Goal: Information Seeking & Learning: Learn about a topic

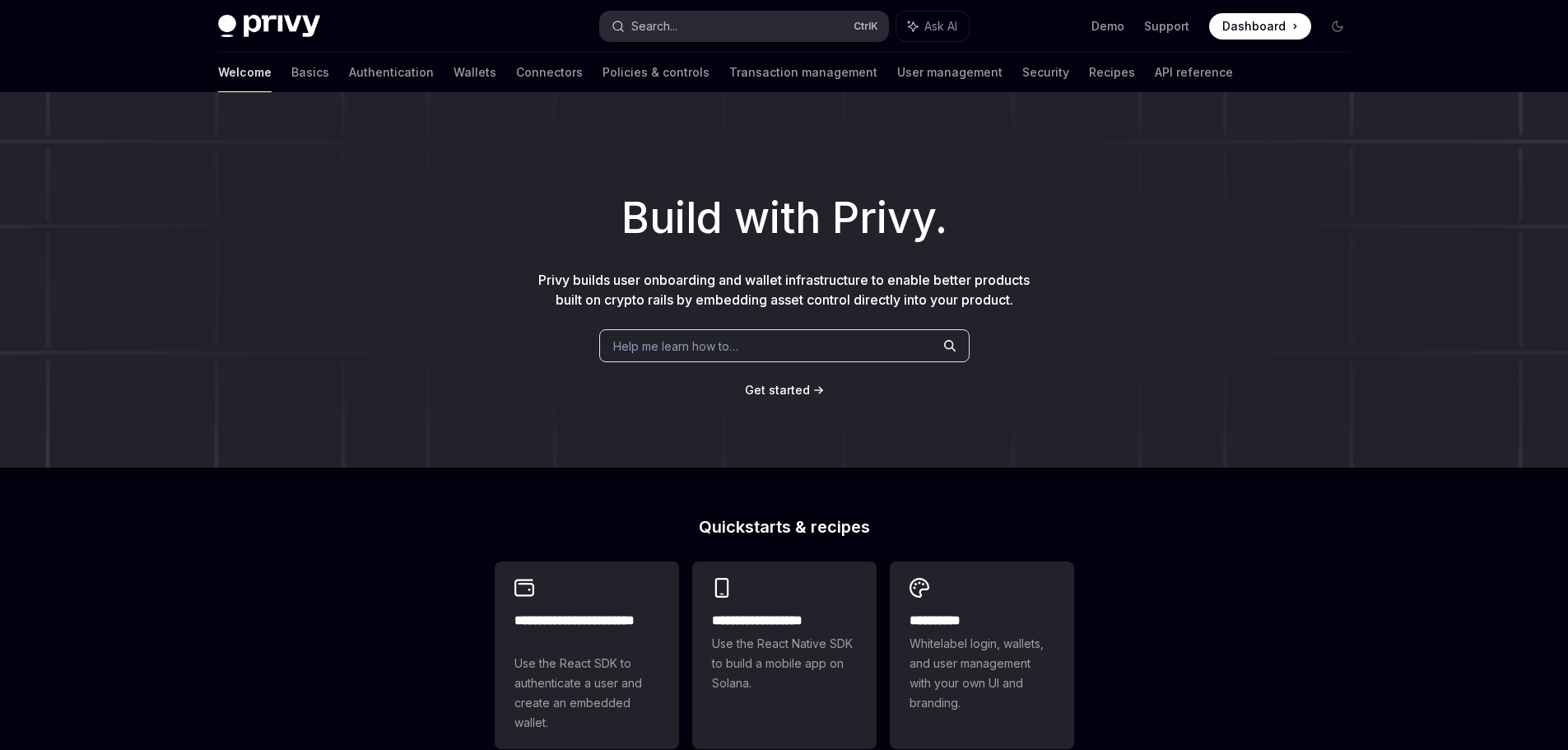
click at [667, 25] on div "Search..." at bounding box center [654, 26] width 46 height 19
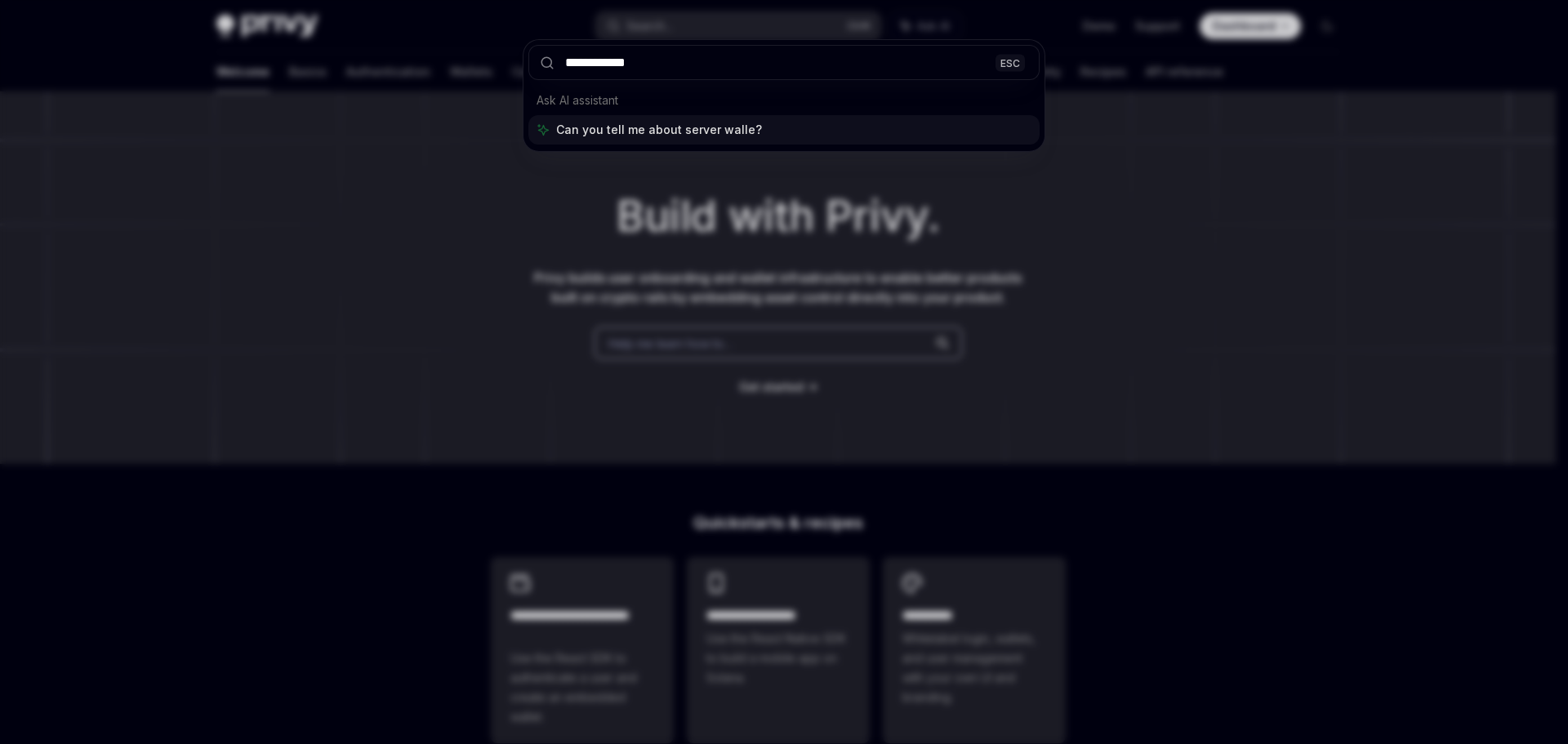
type input "**********"
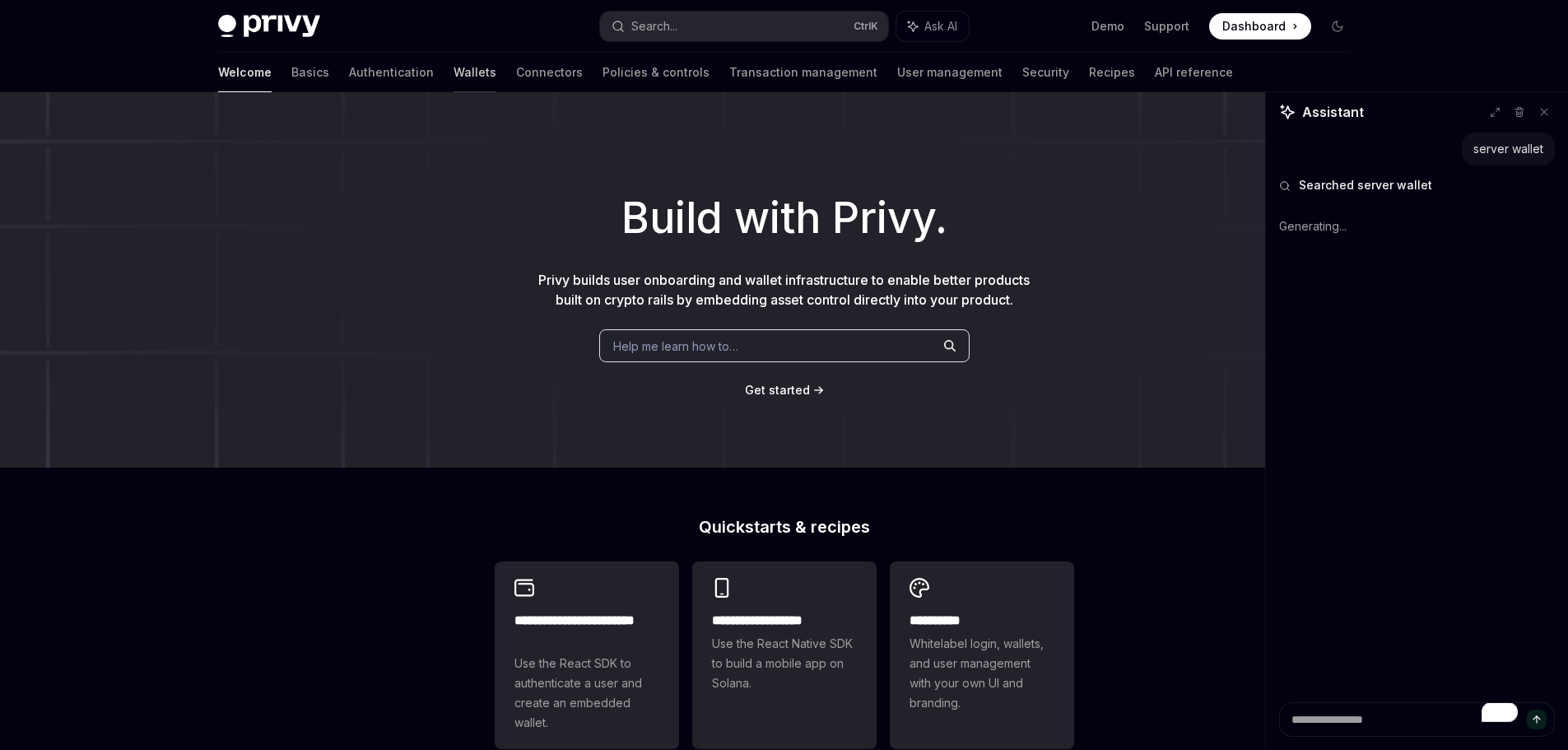
click at [454, 70] on link "Wallets" at bounding box center [475, 72] width 43 height 40
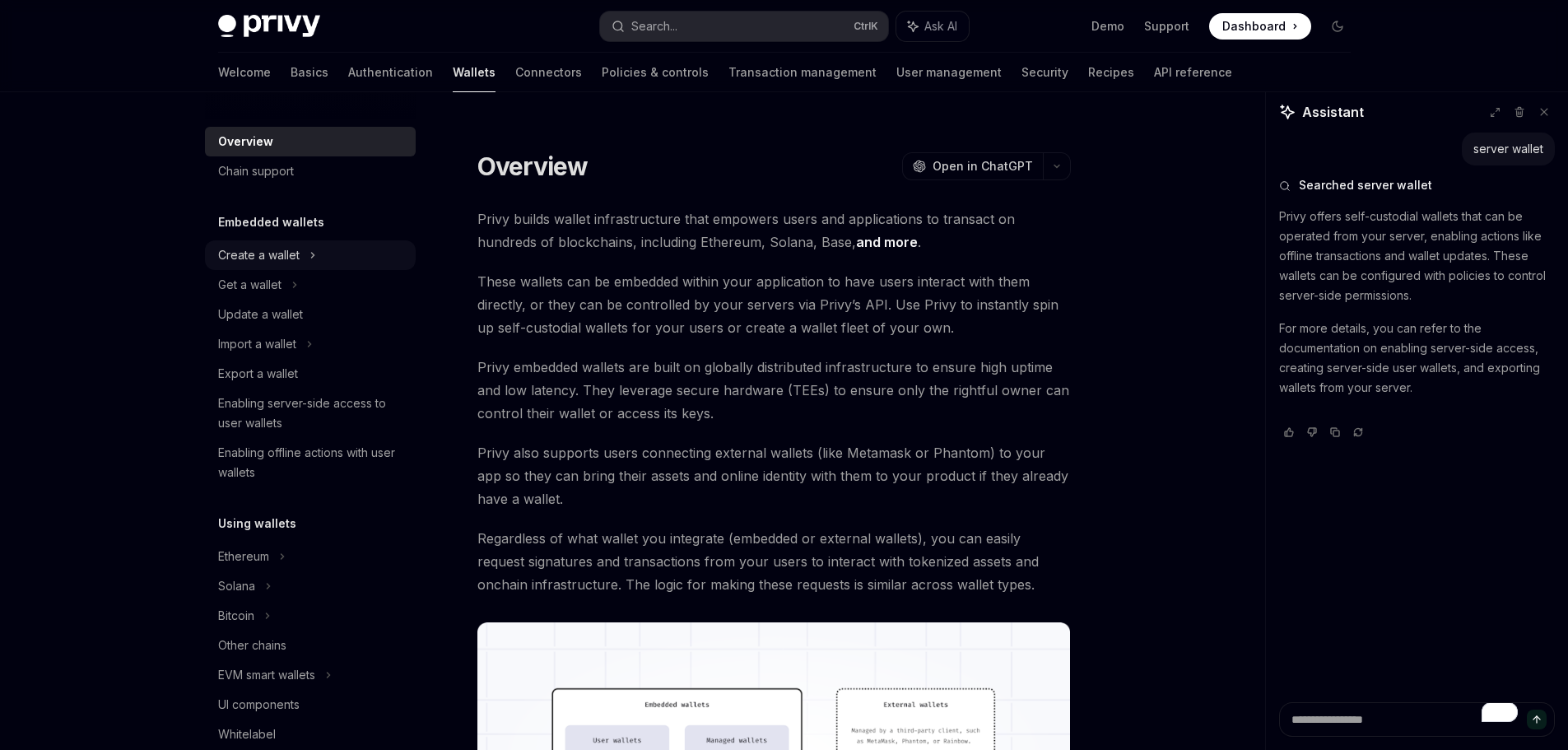
click at [266, 248] on div "Create a wallet" at bounding box center [258, 255] width 82 height 19
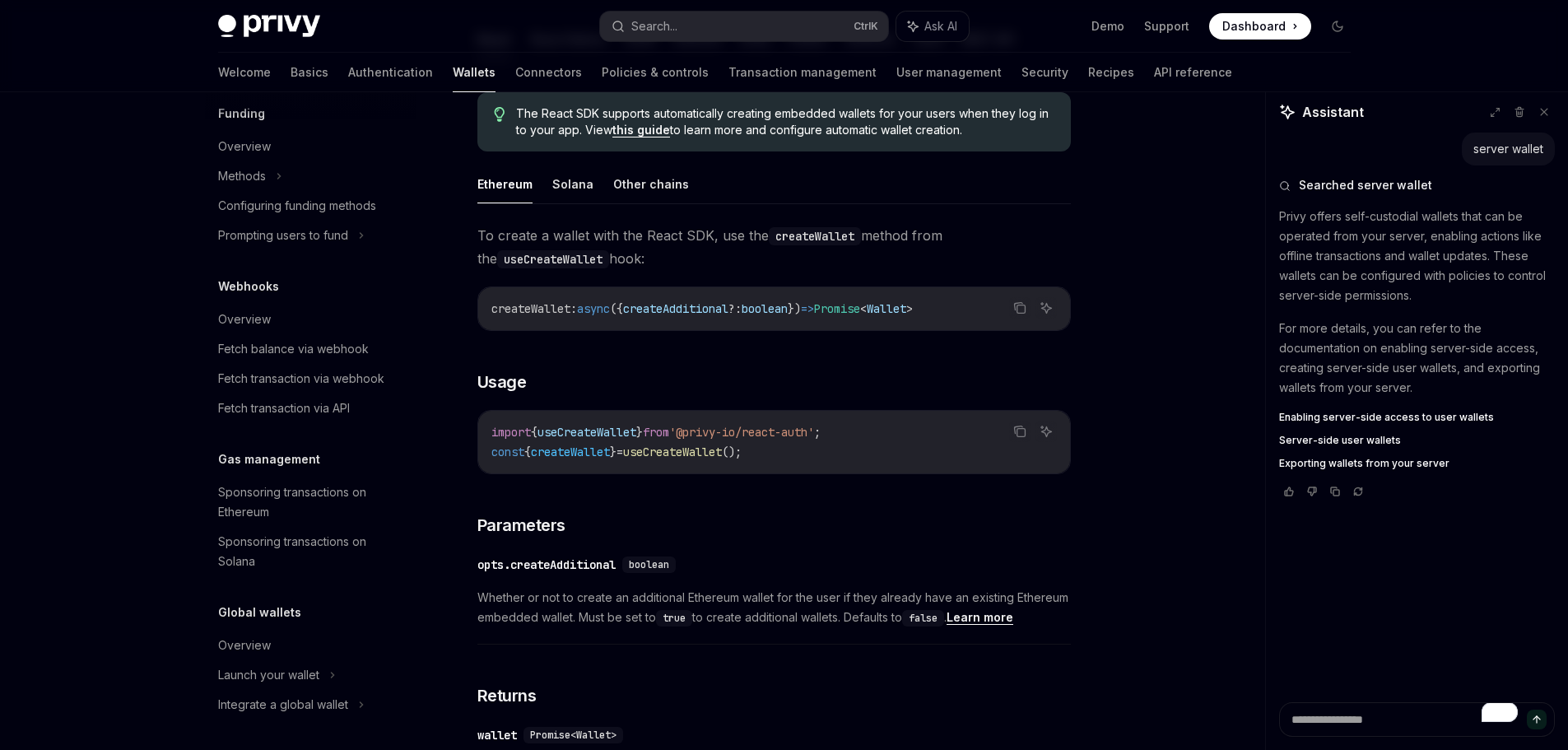
scroll to position [733, 0]
click at [294, 482] on div "Sponsoring transactions on Ethereum" at bounding box center [312, 499] width 188 height 40
type textarea "*"
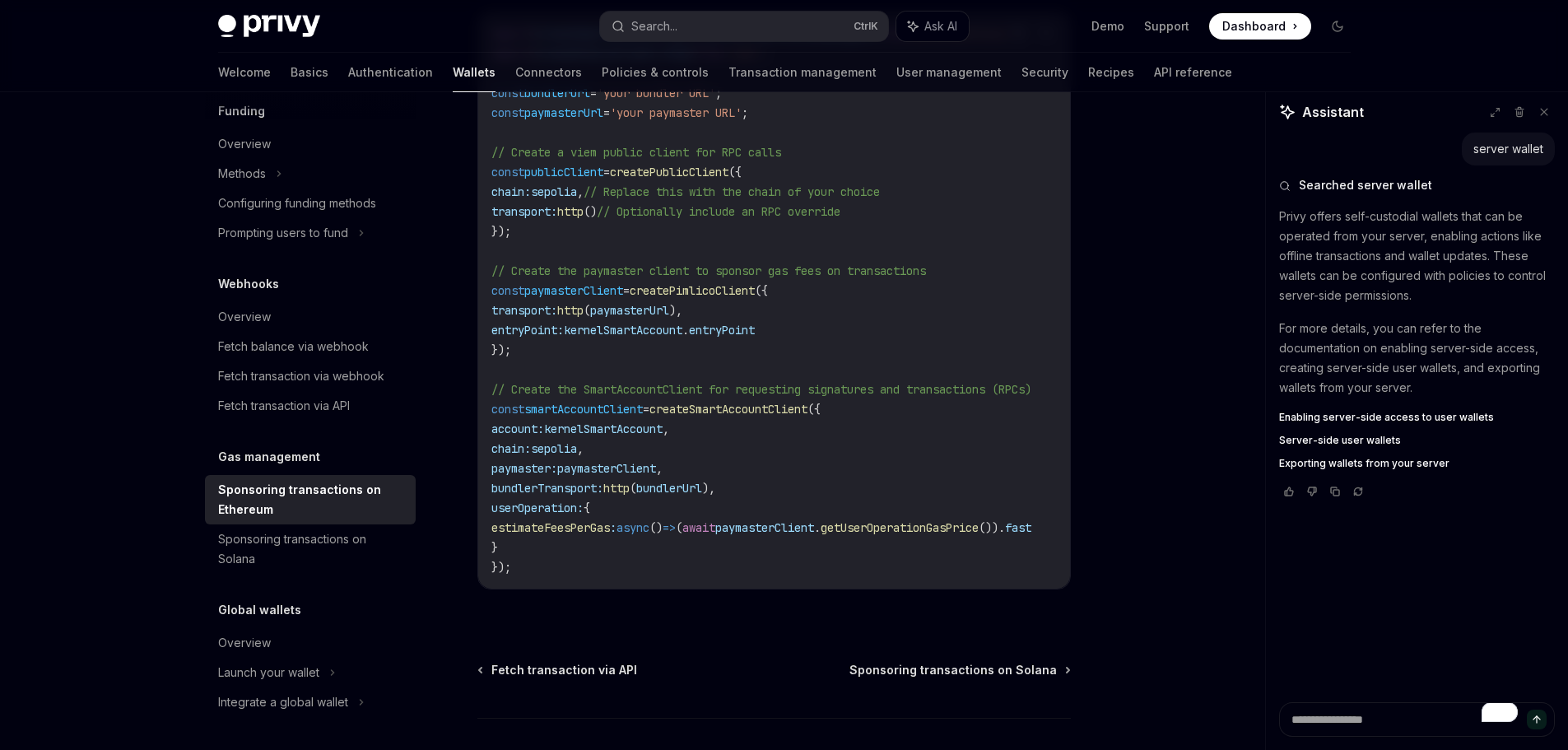
scroll to position [2019, 0]
